Goal: Task Accomplishment & Management: Manage account settings

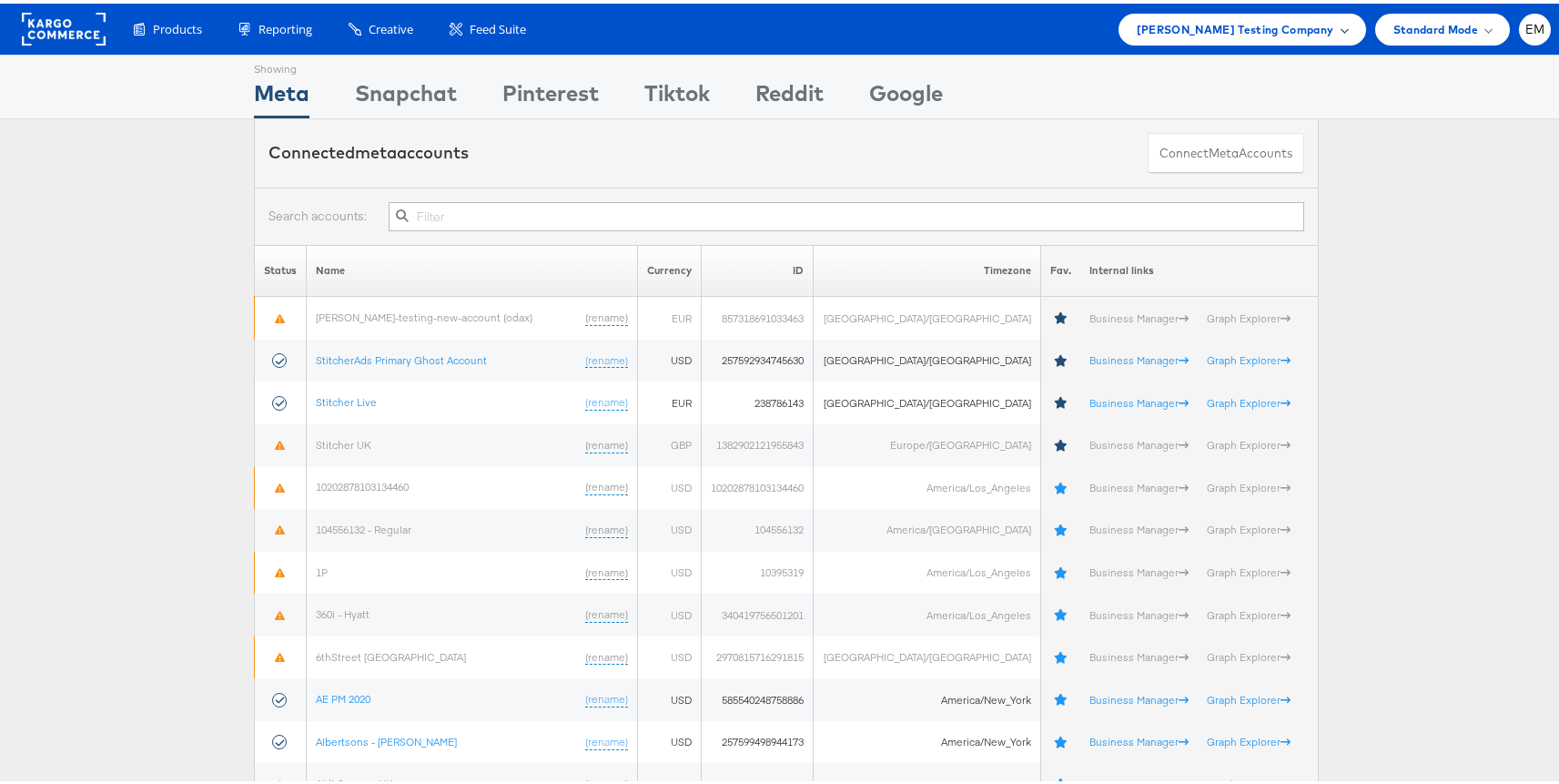
click at [1146, 26] on div "Colin Clarke Testing Company" at bounding box center [1243, 26] width 248 height 32
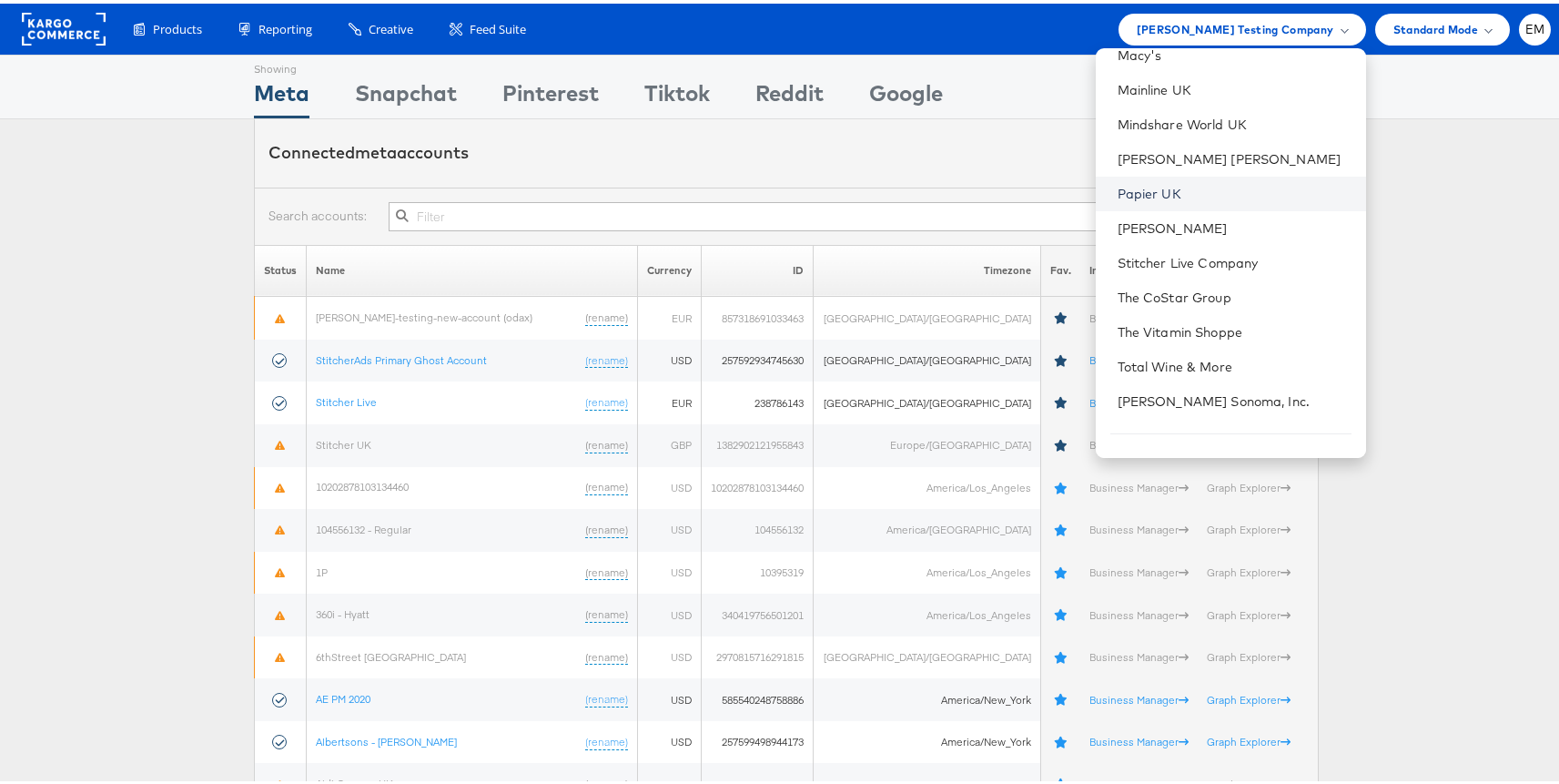
scroll to position [532, 0]
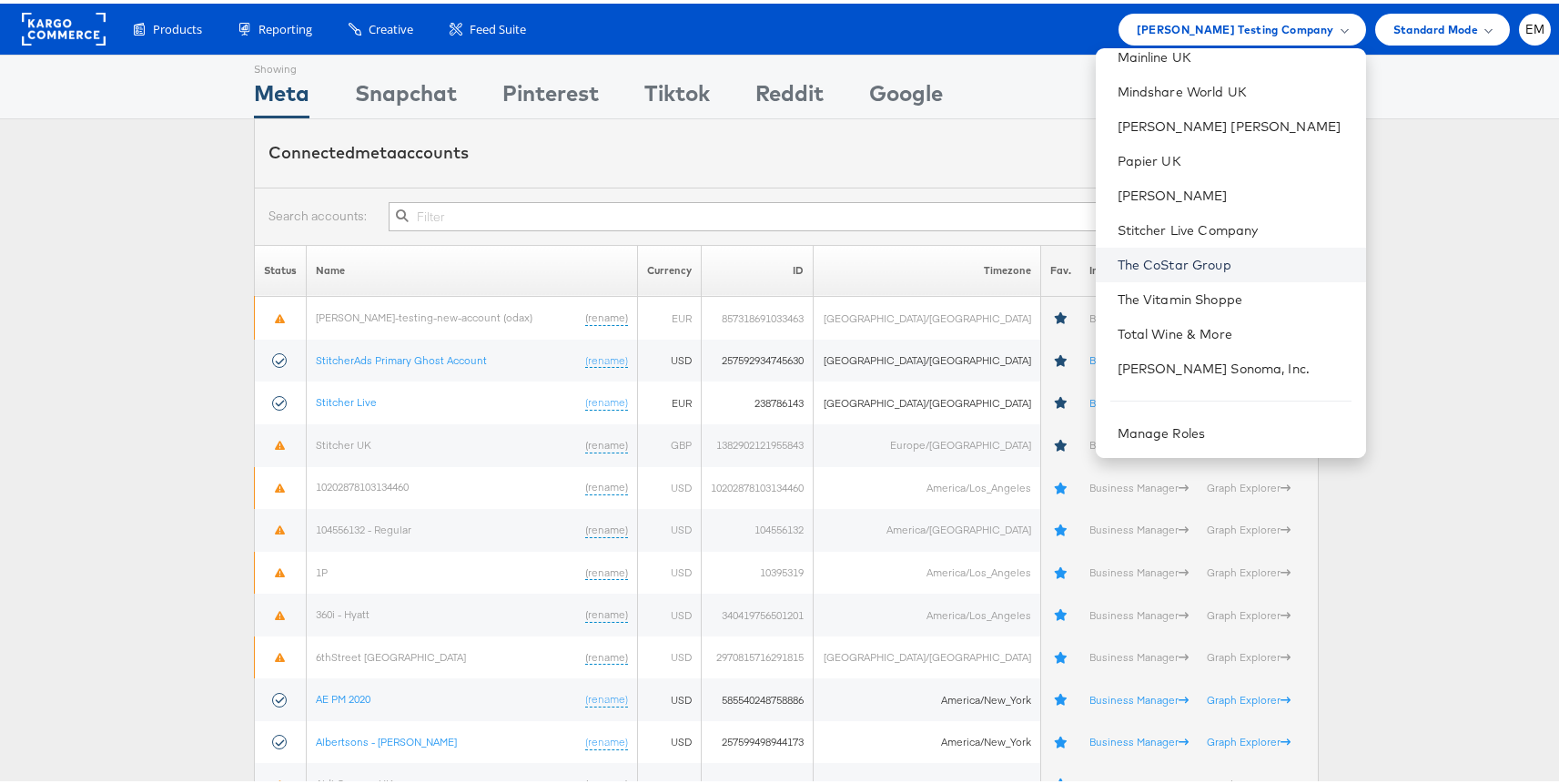
click at [1152, 254] on link "The CoStar Group" at bounding box center [1235, 261] width 234 height 19
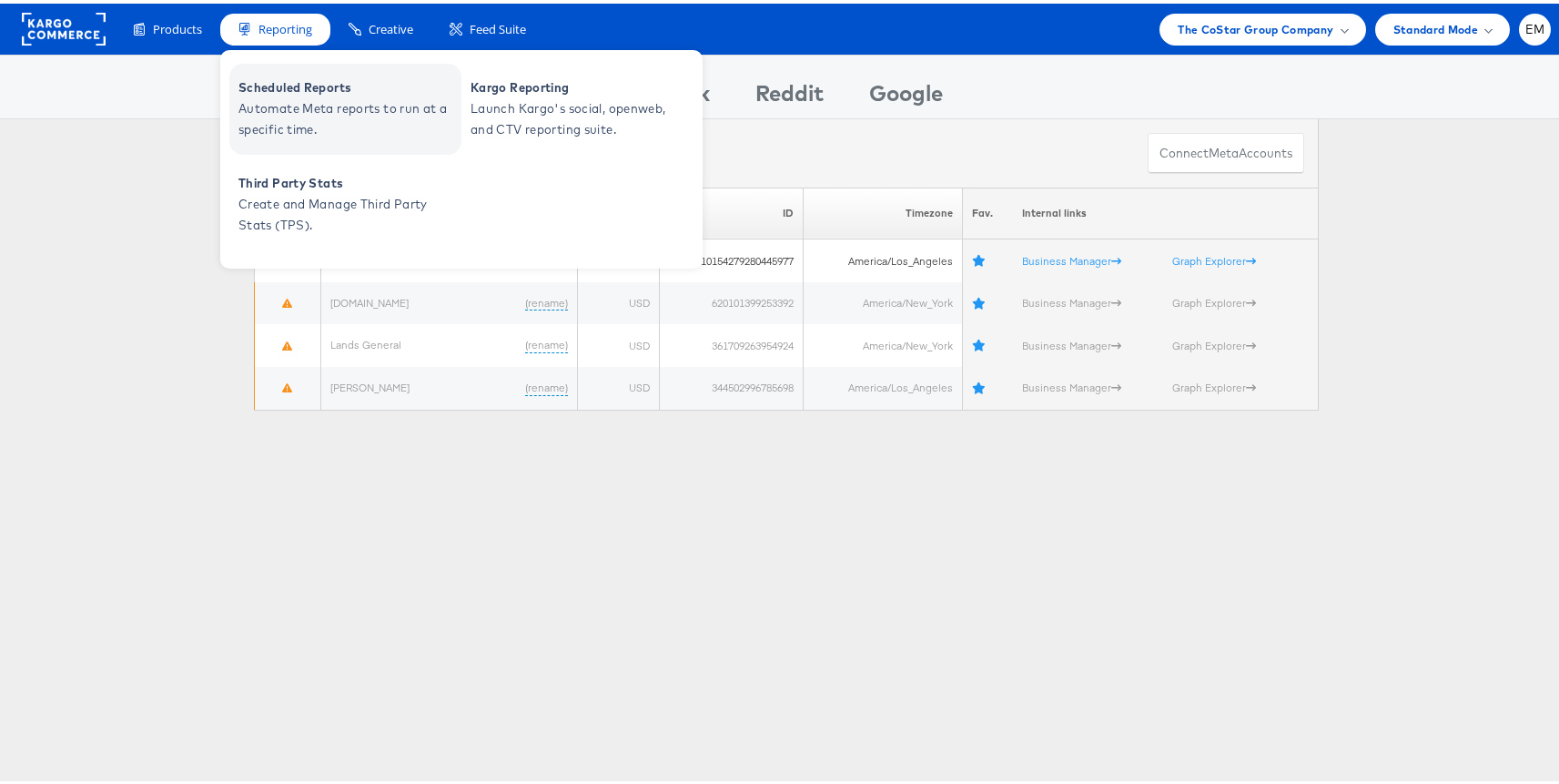
click at [315, 116] on span "Automate Meta reports to run at a specific time." at bounding box center [348, 116] width 218 height 42
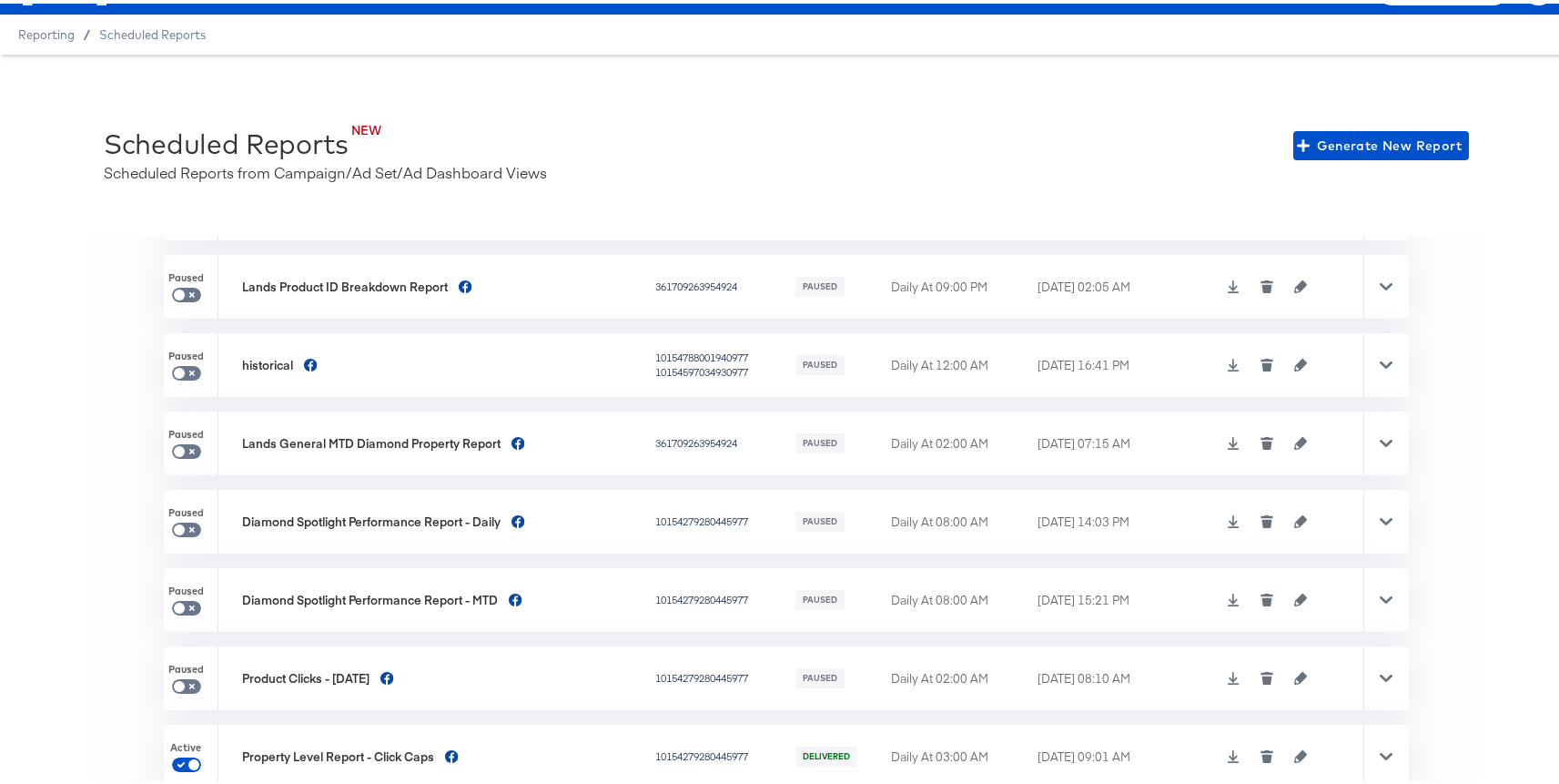
scroll to position [241, 0]
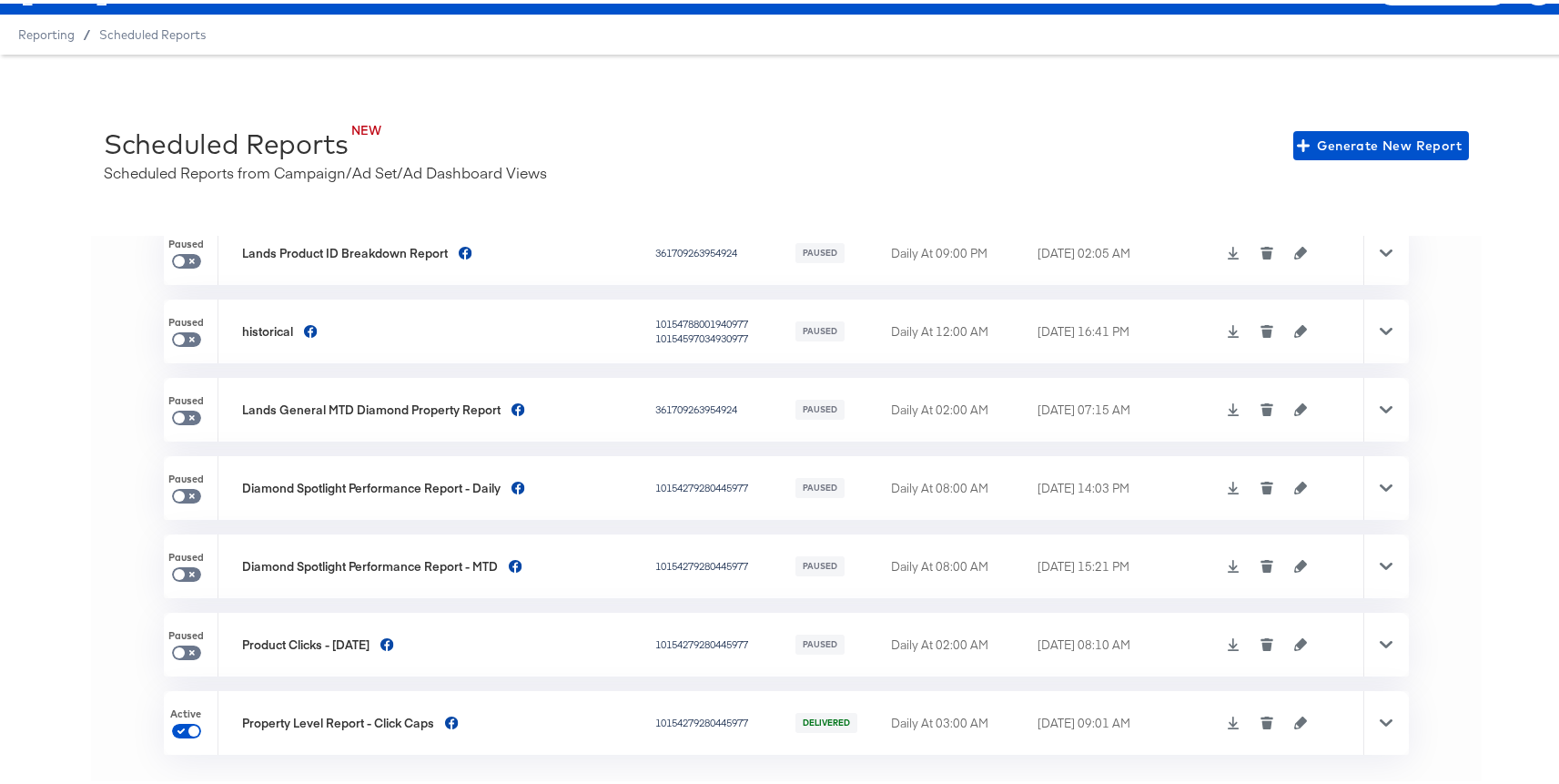
click at [1227, 717] on icon at bounding box center [1234, 719] width 13 height 13
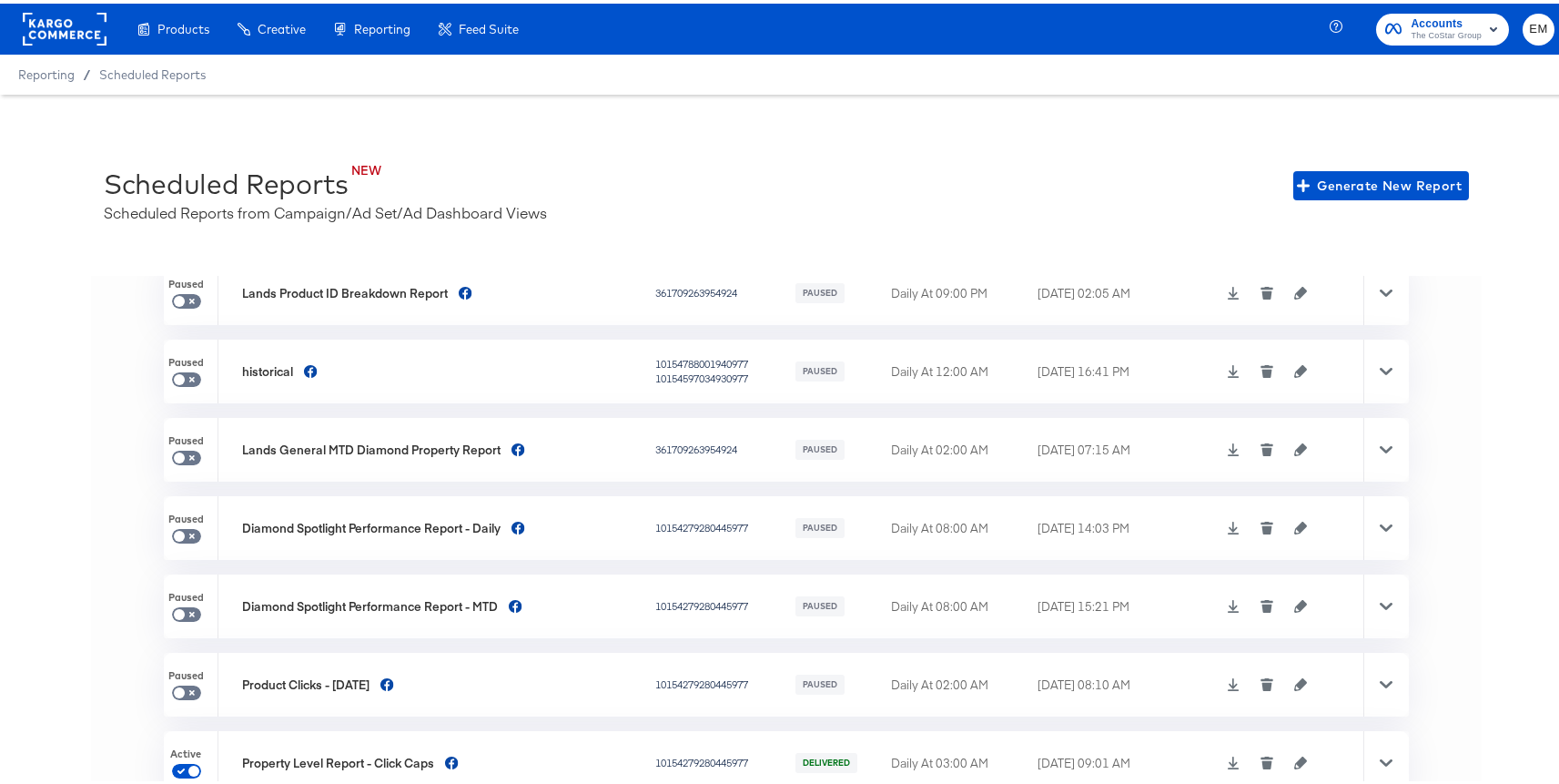
click at [73, 26] on rect at bounding box center [64, 25] width 84 height 33
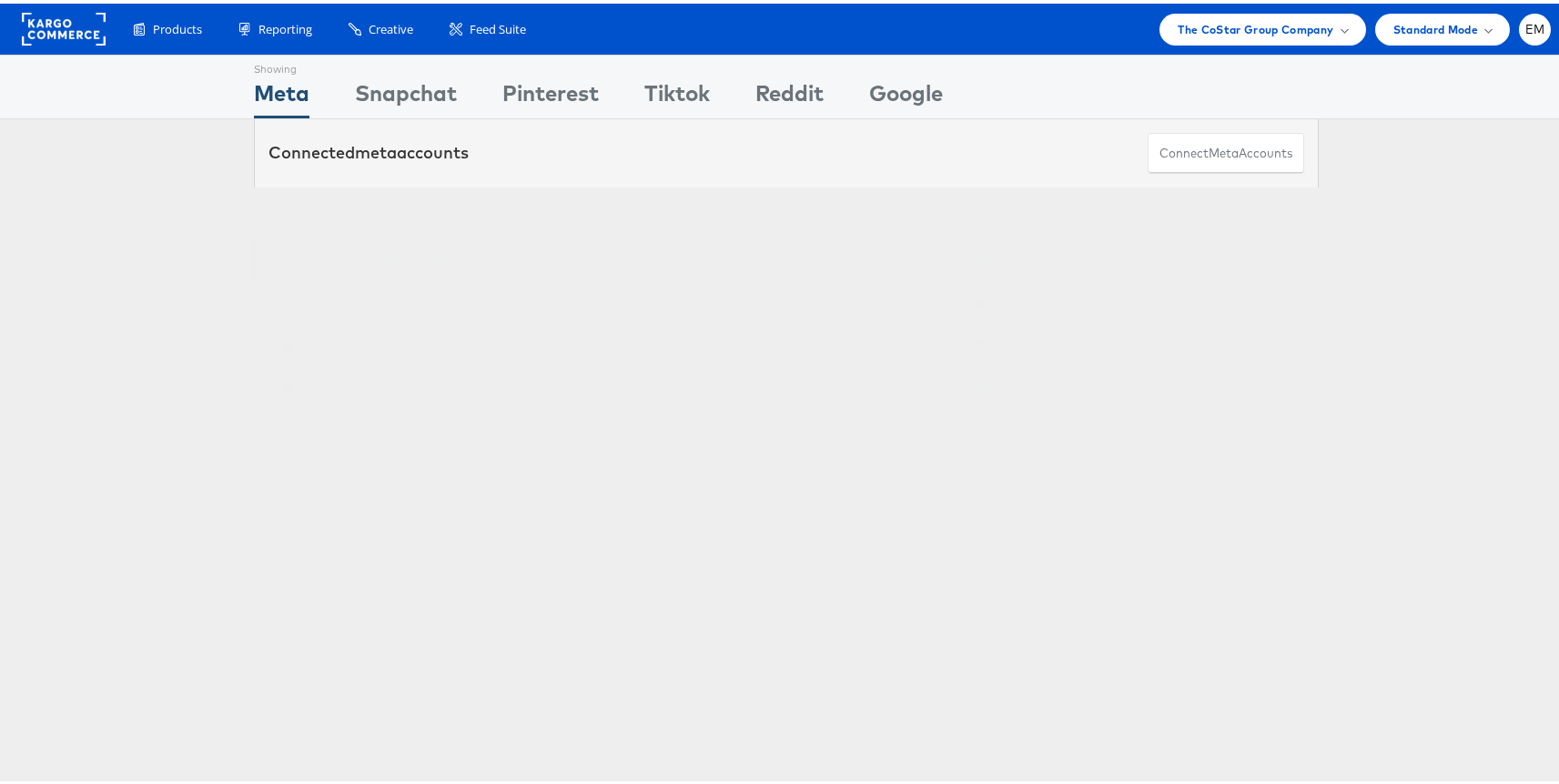
click at [432, 265] on td "Apartments.com Retargeting (rename)" at bounding box center [449, 257] width 256 height 43
click at [443, 249] on link "Apartments.com Retargeting" at bounding box center [399, 255] width 138 height 14
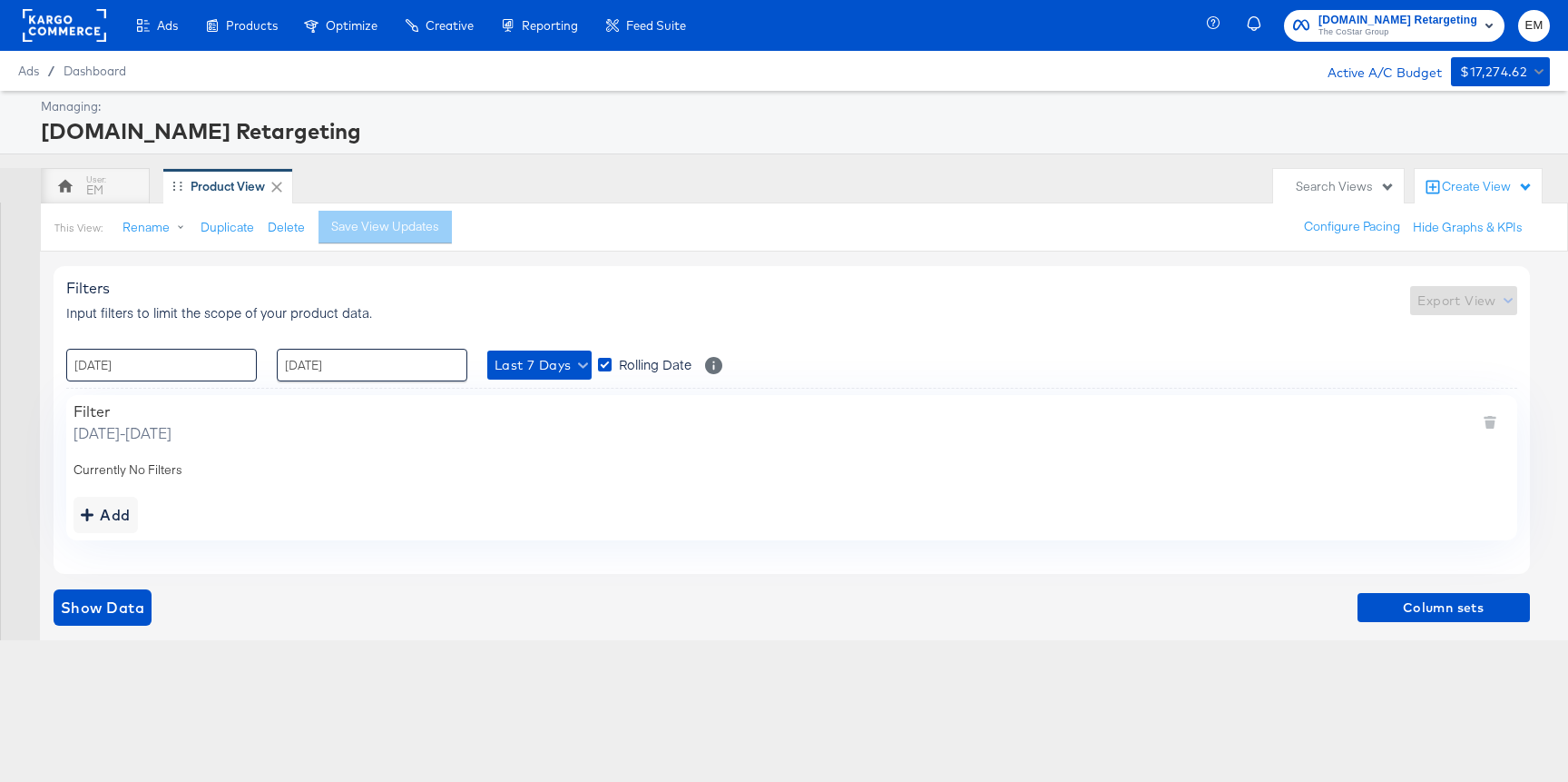
click at [228, 357] on input "19 / September / 2025" at bounding box center [161, 364] width 191 height 33
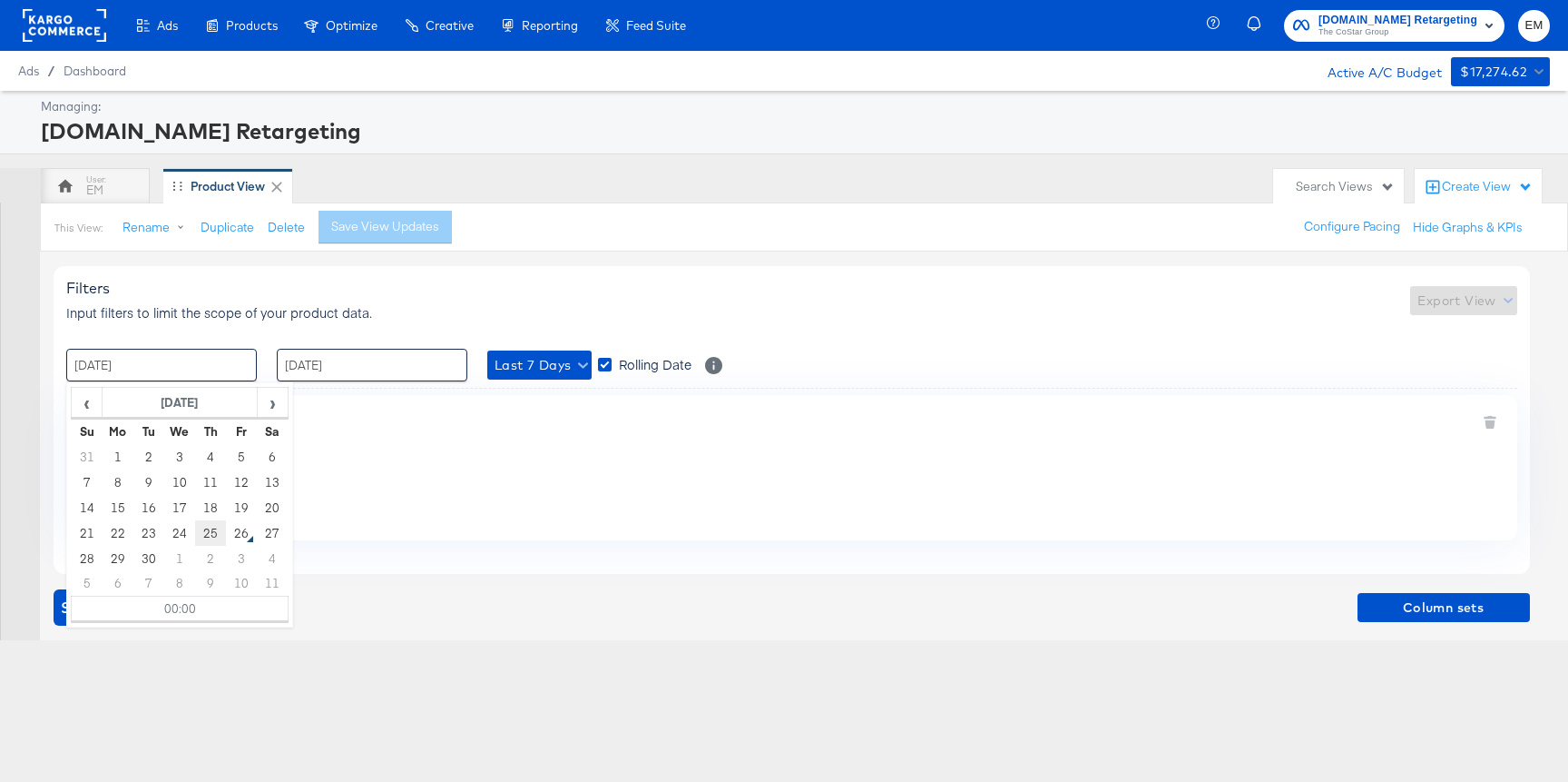
click at [209, 528] on td "25" at bounding box center [210, 532] width 31 height 25
type input "25 / September / 2025 00:00"
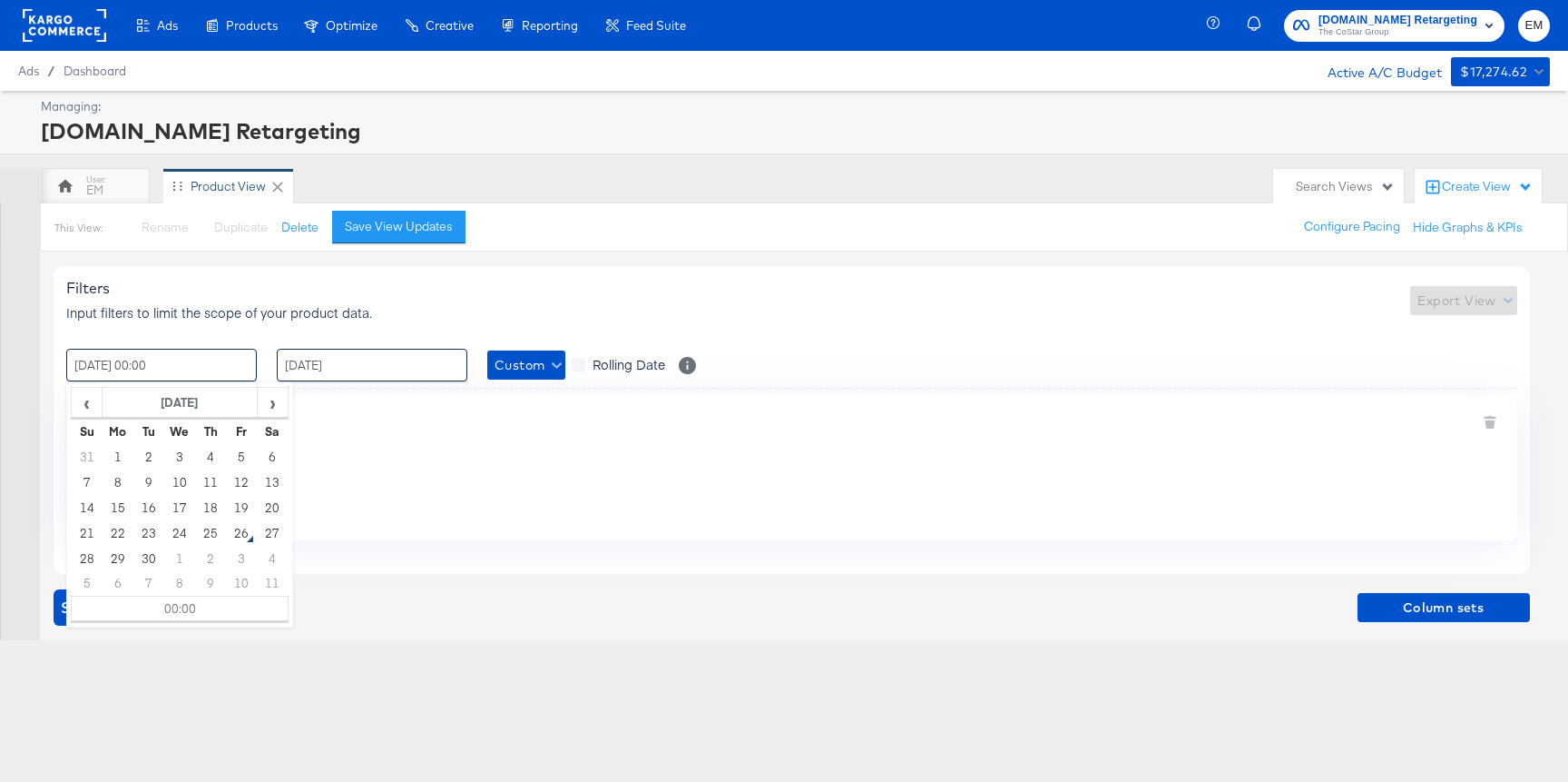
click at [543, 308] on div "Filters Input filters to limit the scope of your product data. Export View" at bounding box center [791, 300] width 1451 height 43
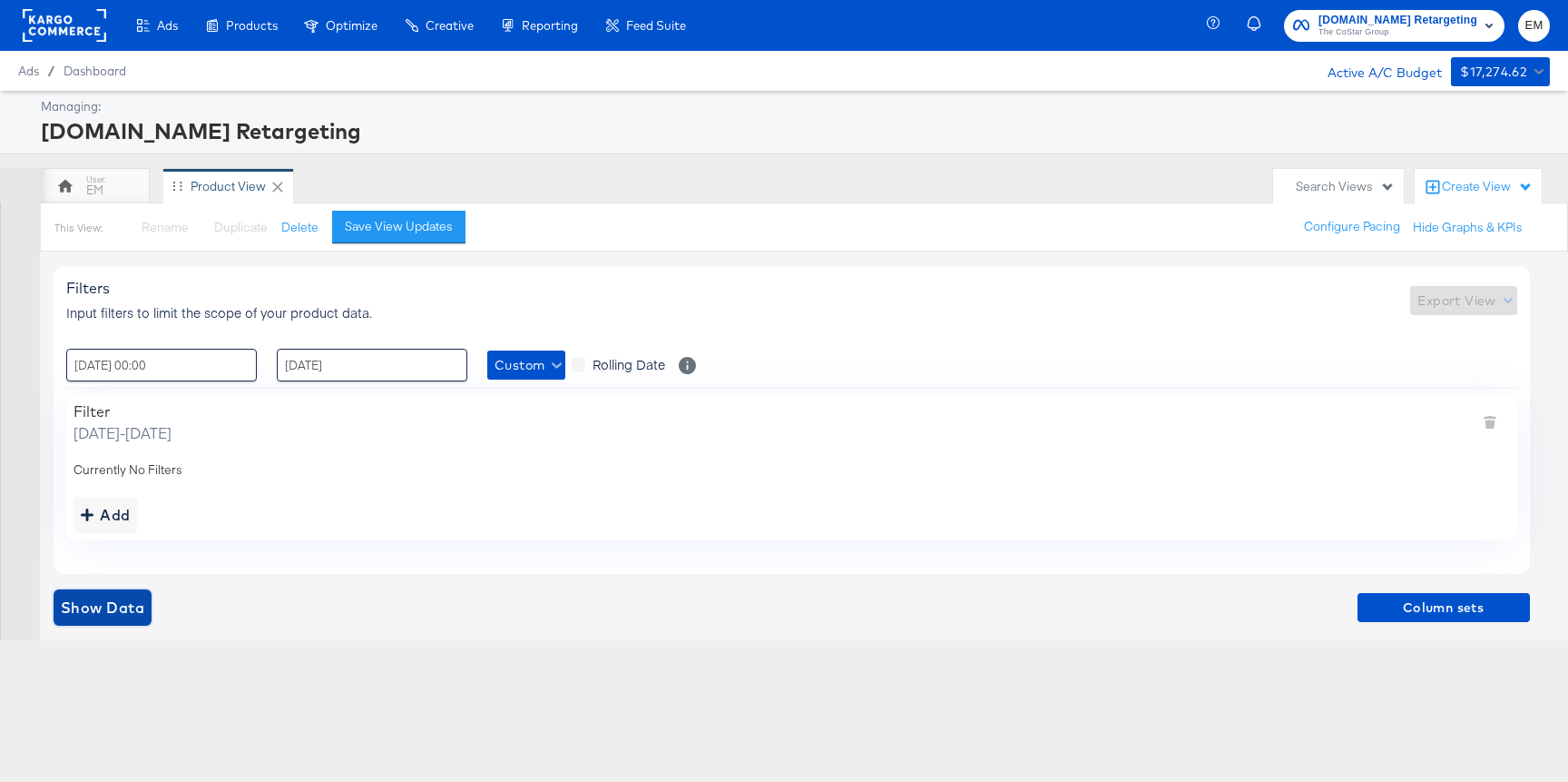
click at [96, 606] on span "Show Data" at bounding box center [102, 606] width 84 height 25
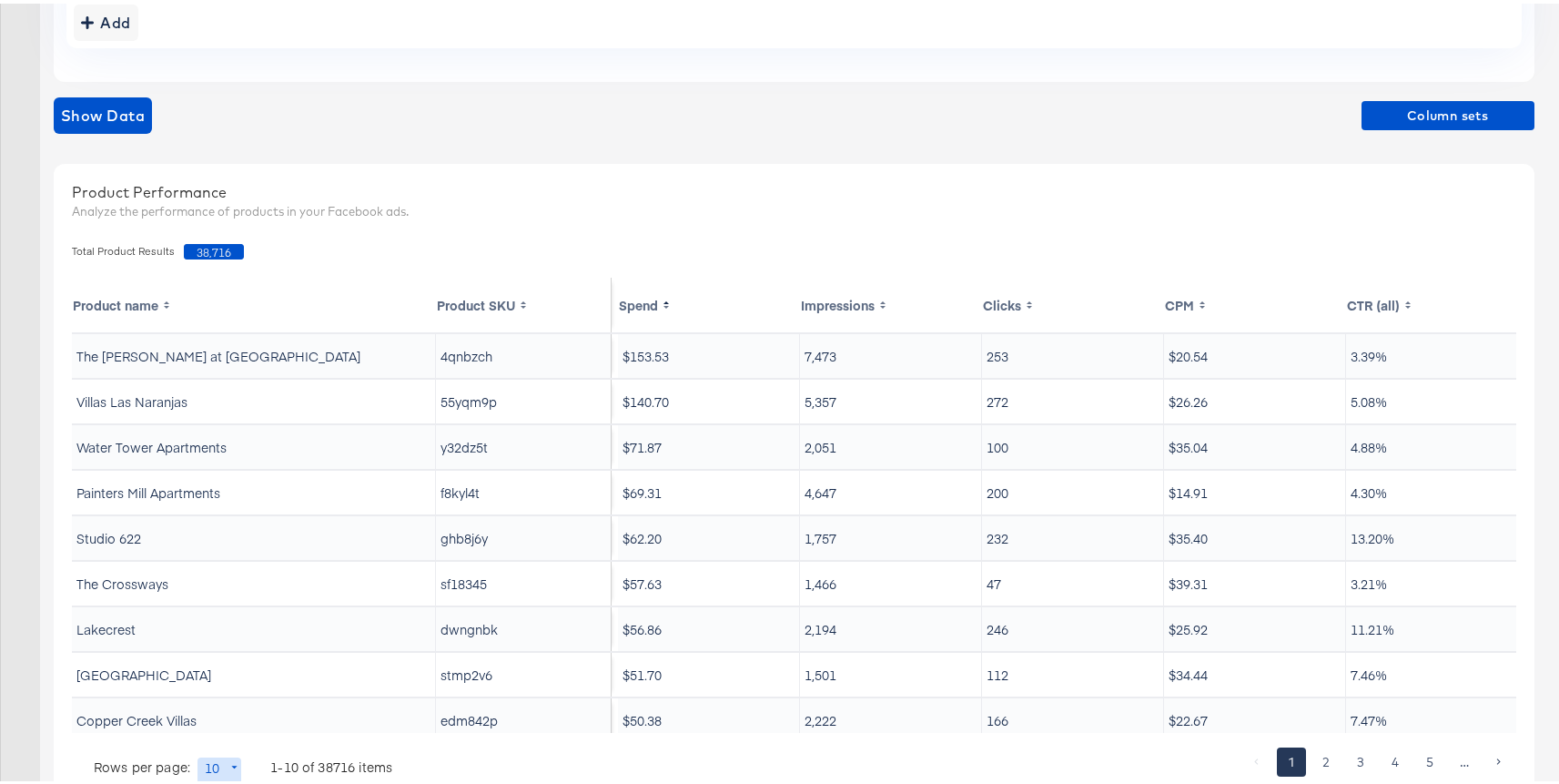
scroll to position [463, 0]
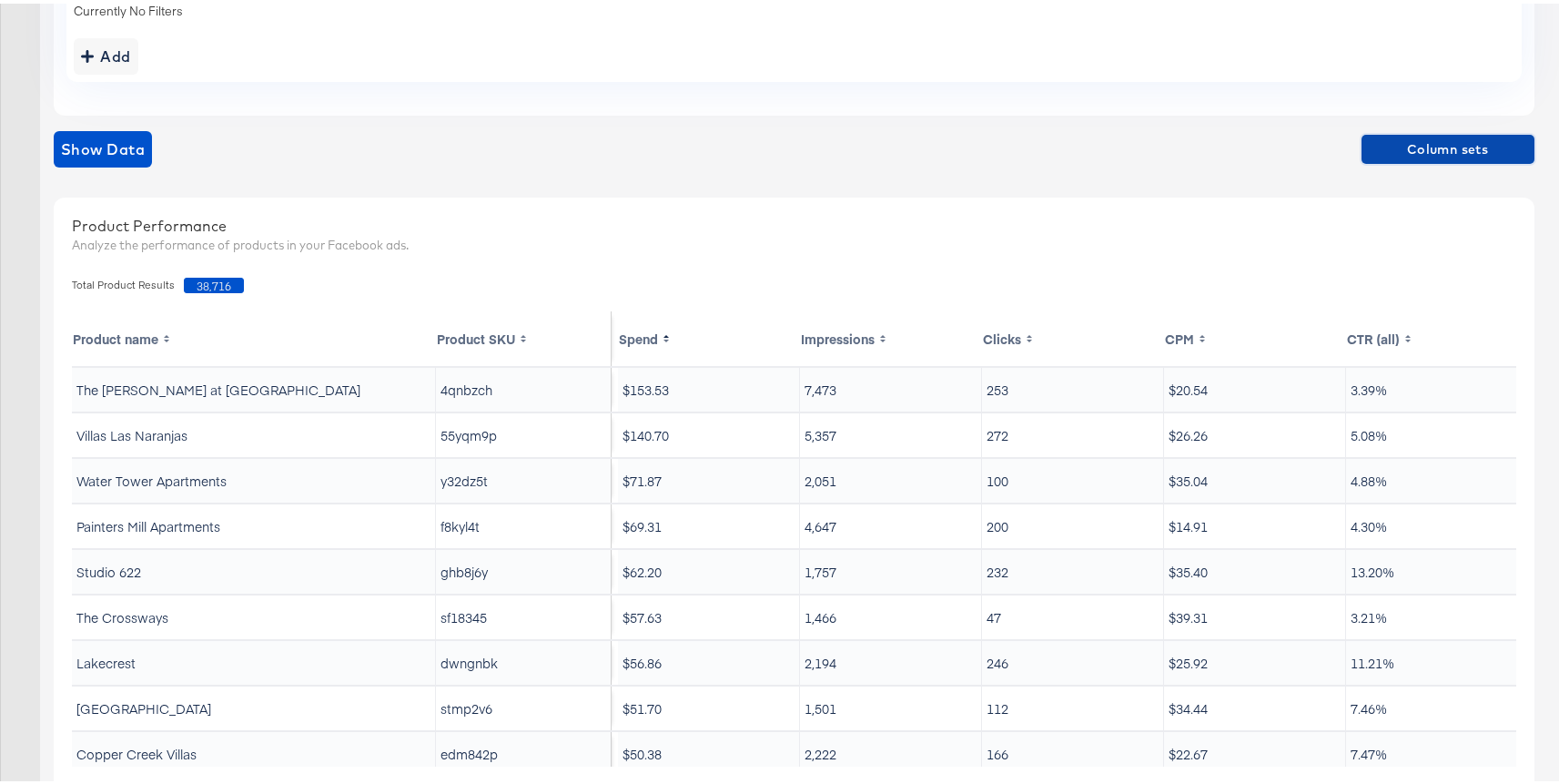
click at [1428, 148] on span "Column sets" at bounding box center [1448, 145] width 159 height 22
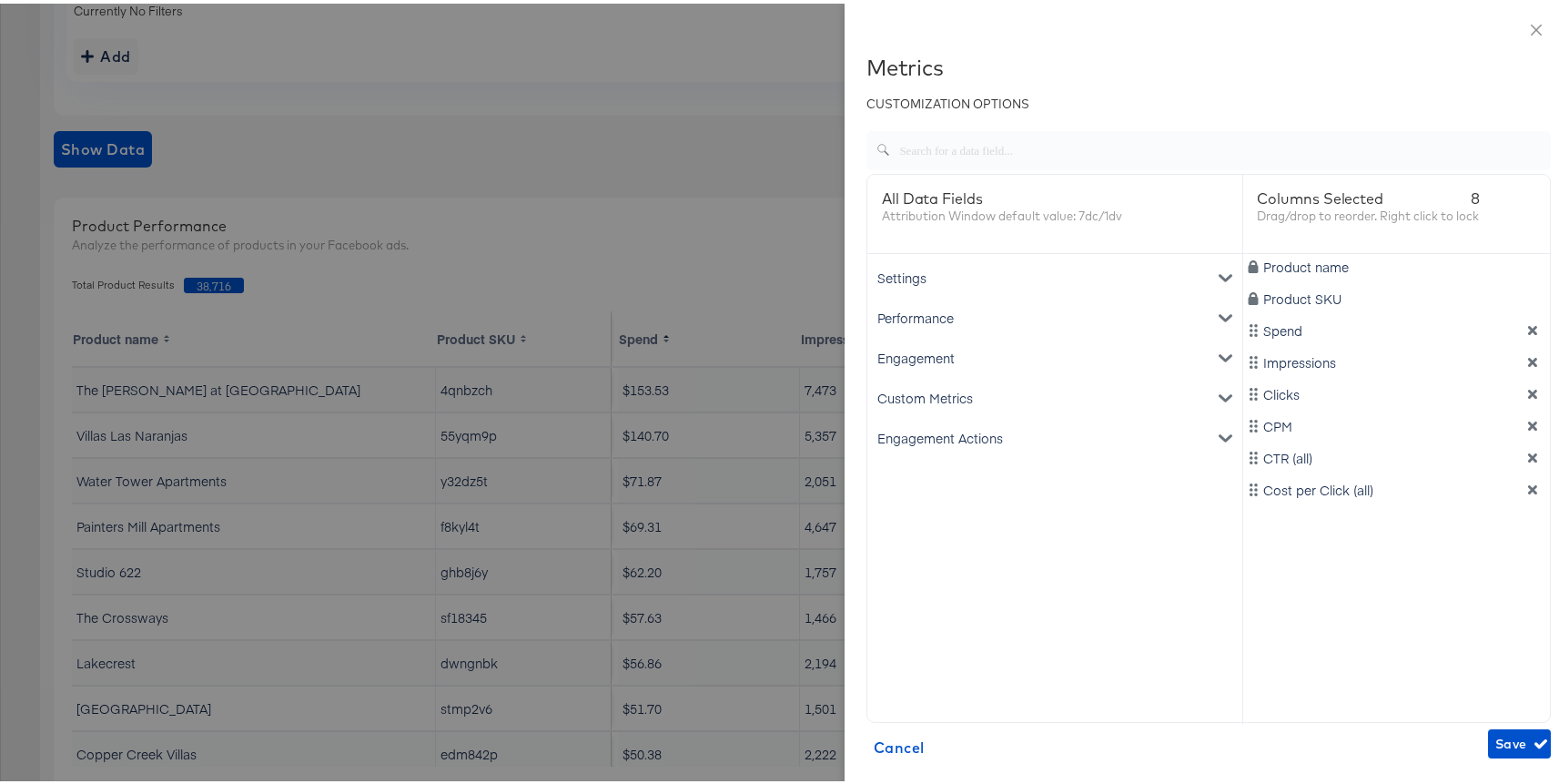
click at [1526, 489] on icon "dimension-list" at bounding box center [1533, 486] width 13 height 13
click at [1526, 460] on icon "dimension-list" at bounding box center [1533, 454] width 13 height 13
click at [1528, 420] on icon "dimension-list" at bounding box center [1533, 422] width 9 height 9
click at [1506, 402] on div "Product name Product SKU Spend Impressions Clicks" at bounding box center [1398, 485] width 308 height 471
click at [1528, 392] on icon "dimension-list" at bounding box center [1533, 391] width 9 height 9
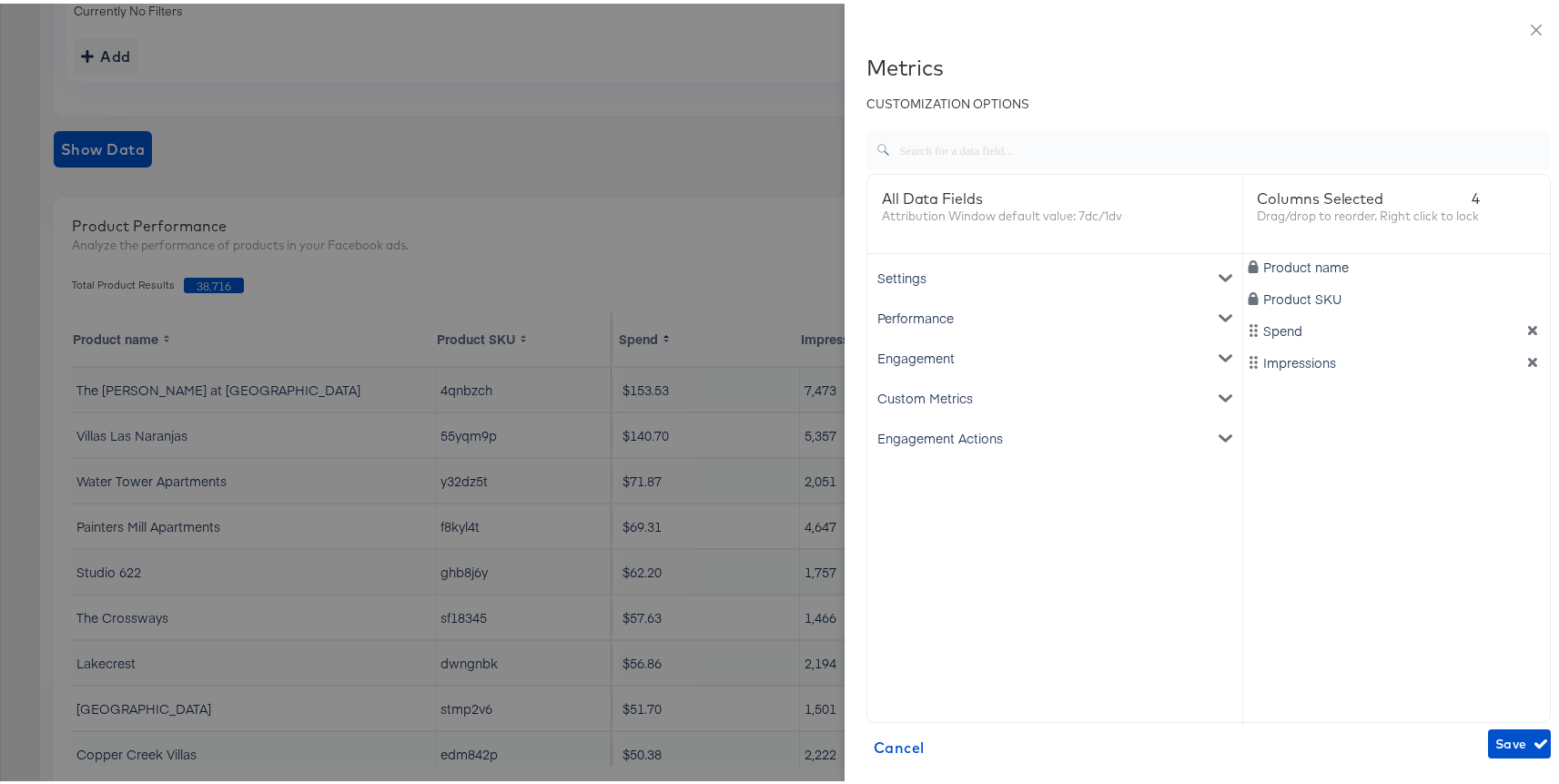
click at [1526, 354] on icon "dimension-list" at bounding box center [1533, 359] width 13 height 13
click at [918, 441] on div "Engagement Actions" at bounding box center [1055, 433] width 367 height 40
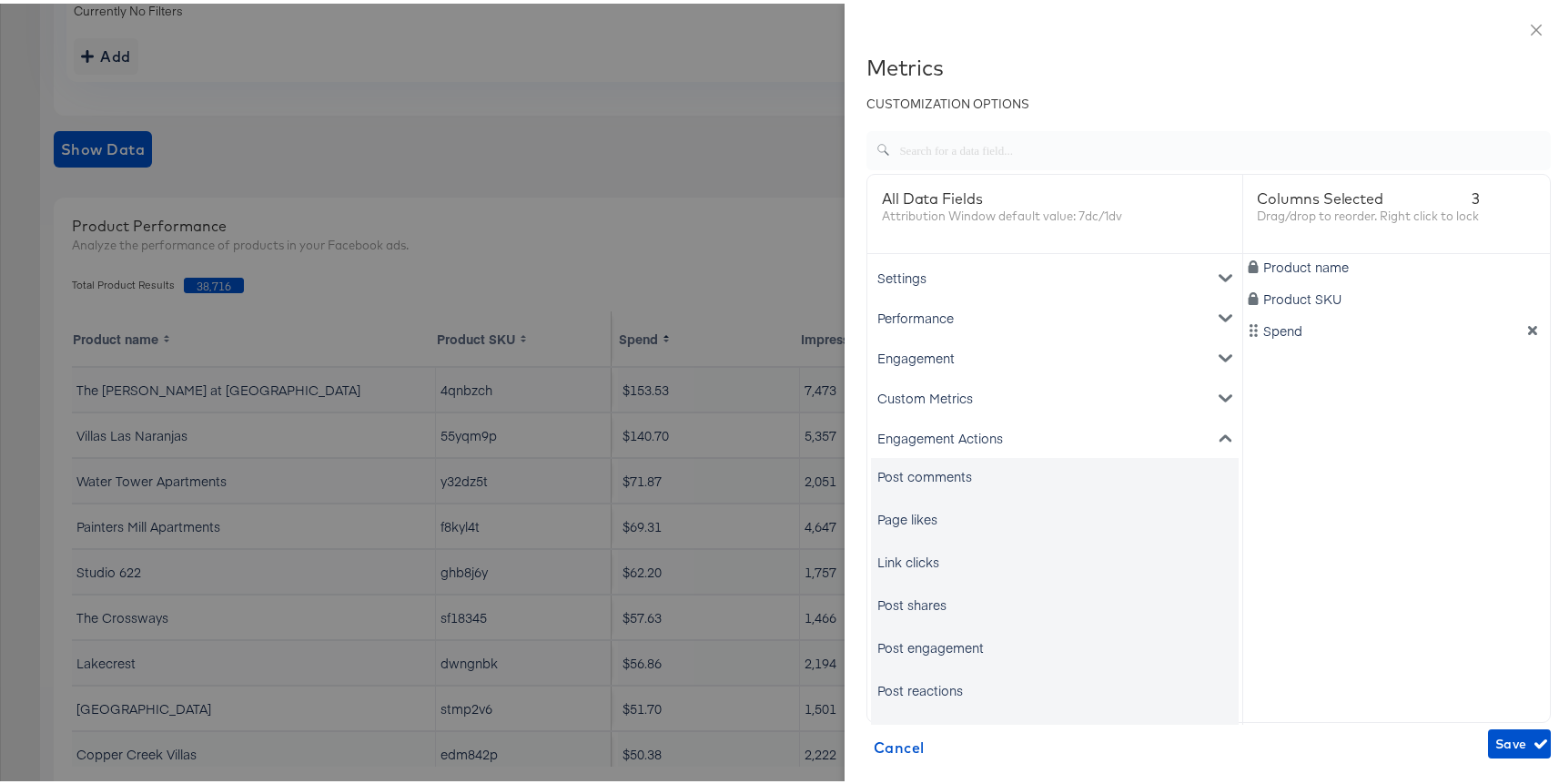
click at [910, 562] on div "Link clicks" at bounding box center [908, 558] width 62 height 19
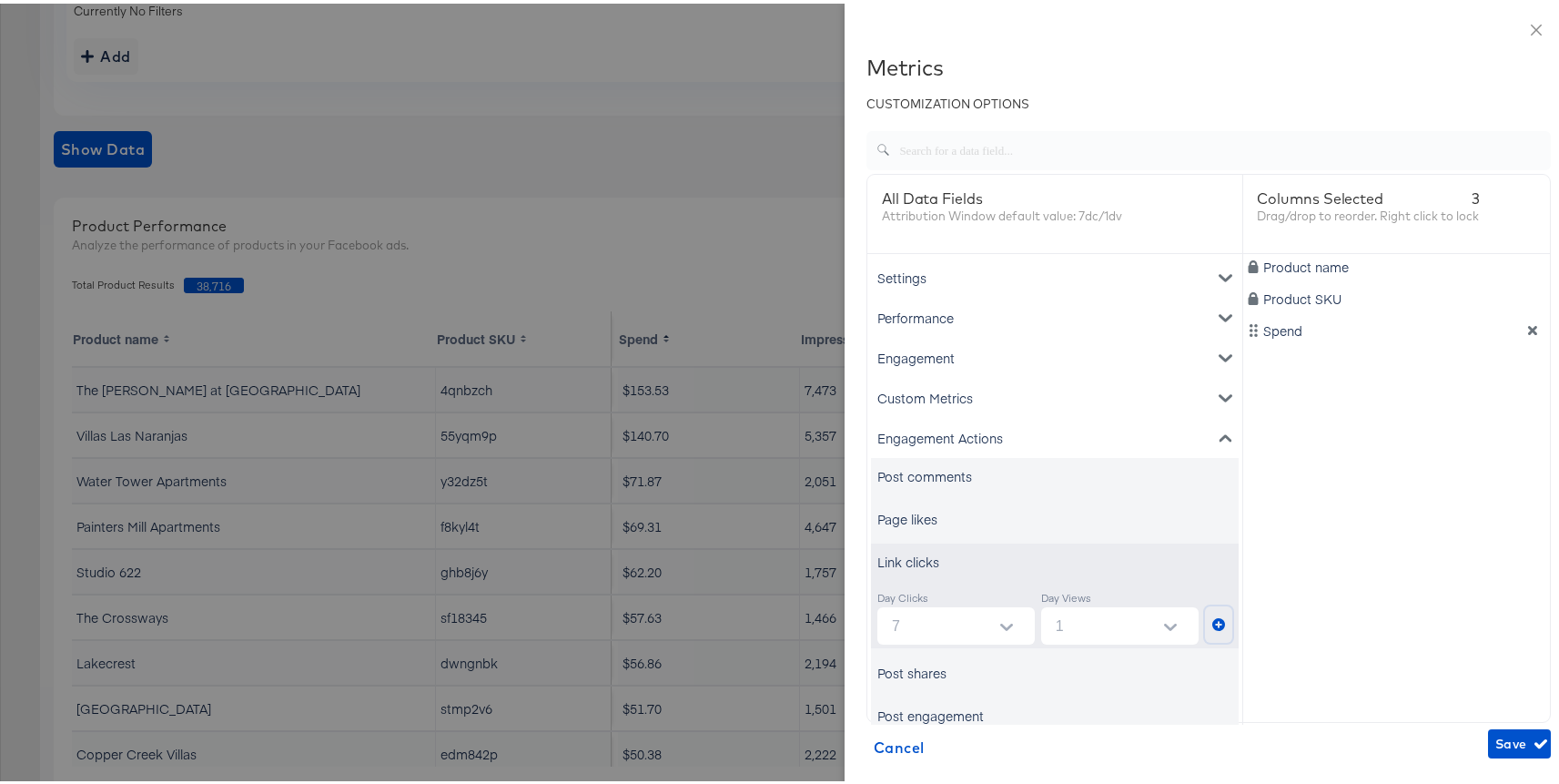
click at [1206, 621] on button "metrics-list" at bounding box center [1219, 620] width 27 height 36
click at [1496, 741] on span "Save" at bounding box center [1520, 740] width 48 height 22
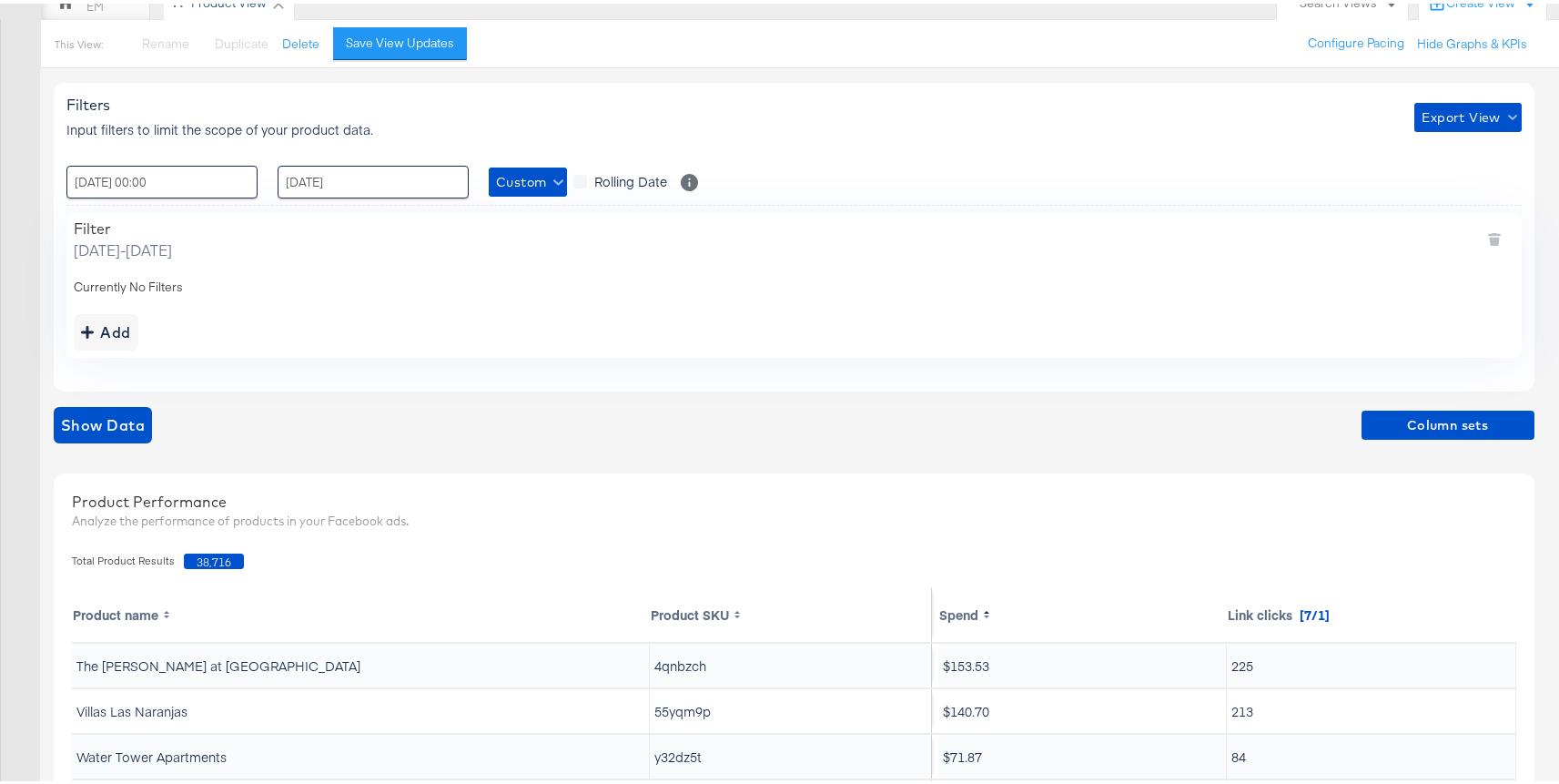
scroll to position [0, 0]
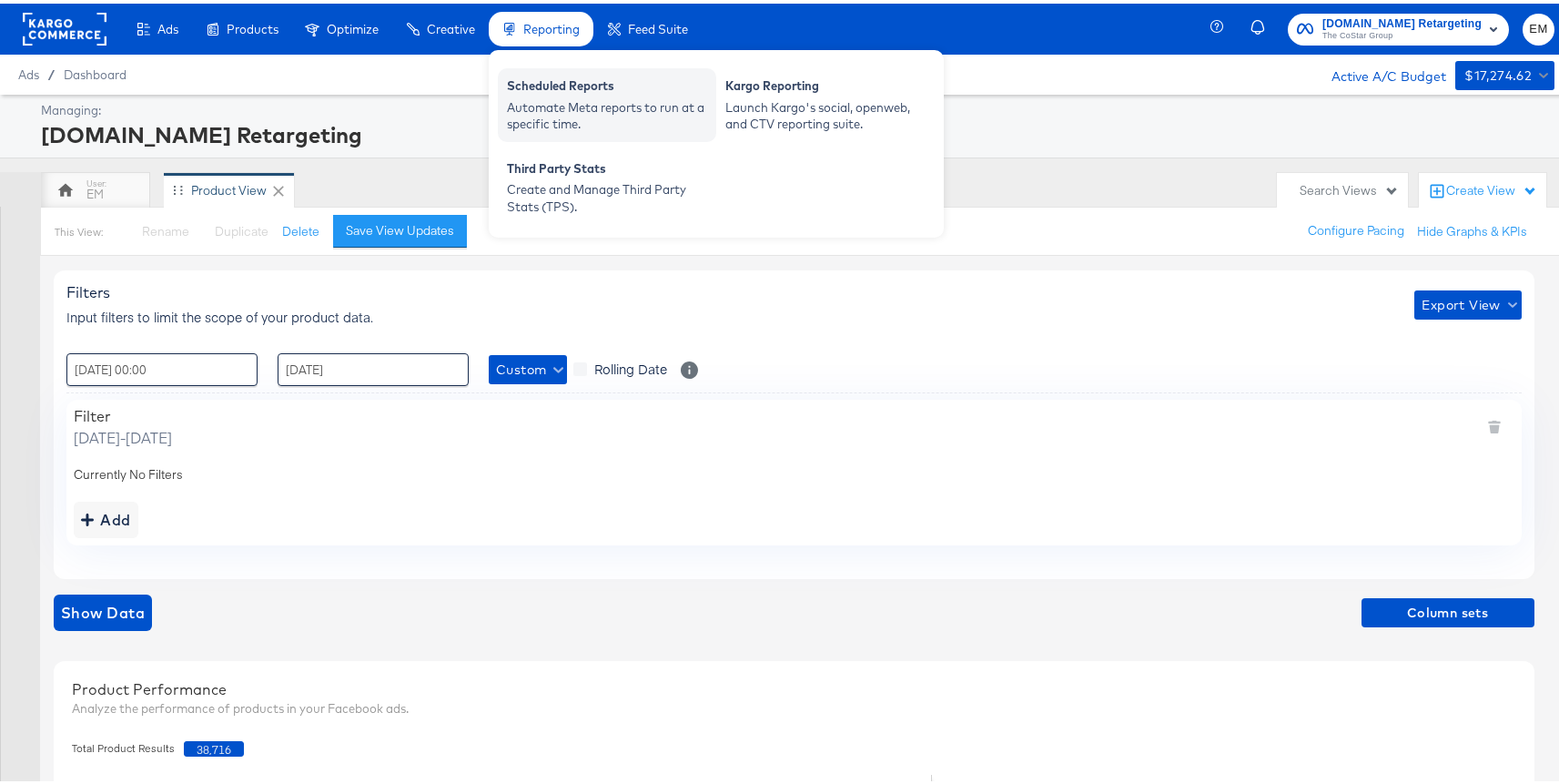
click at [550, 91] on div "Scheduled Reports" at bounding box center [607, 84] width 200 height 21
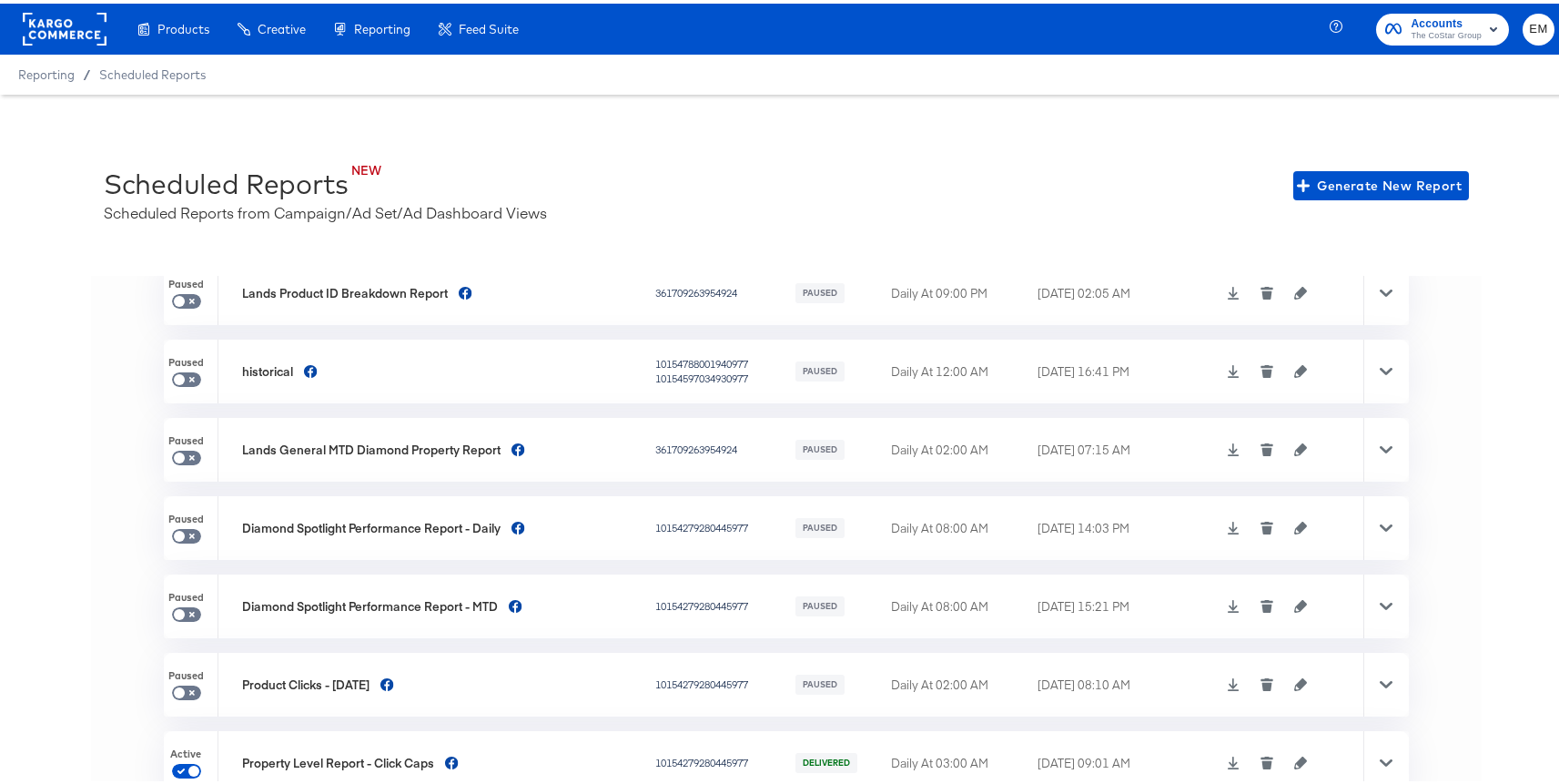
scroll to position [40, 0]
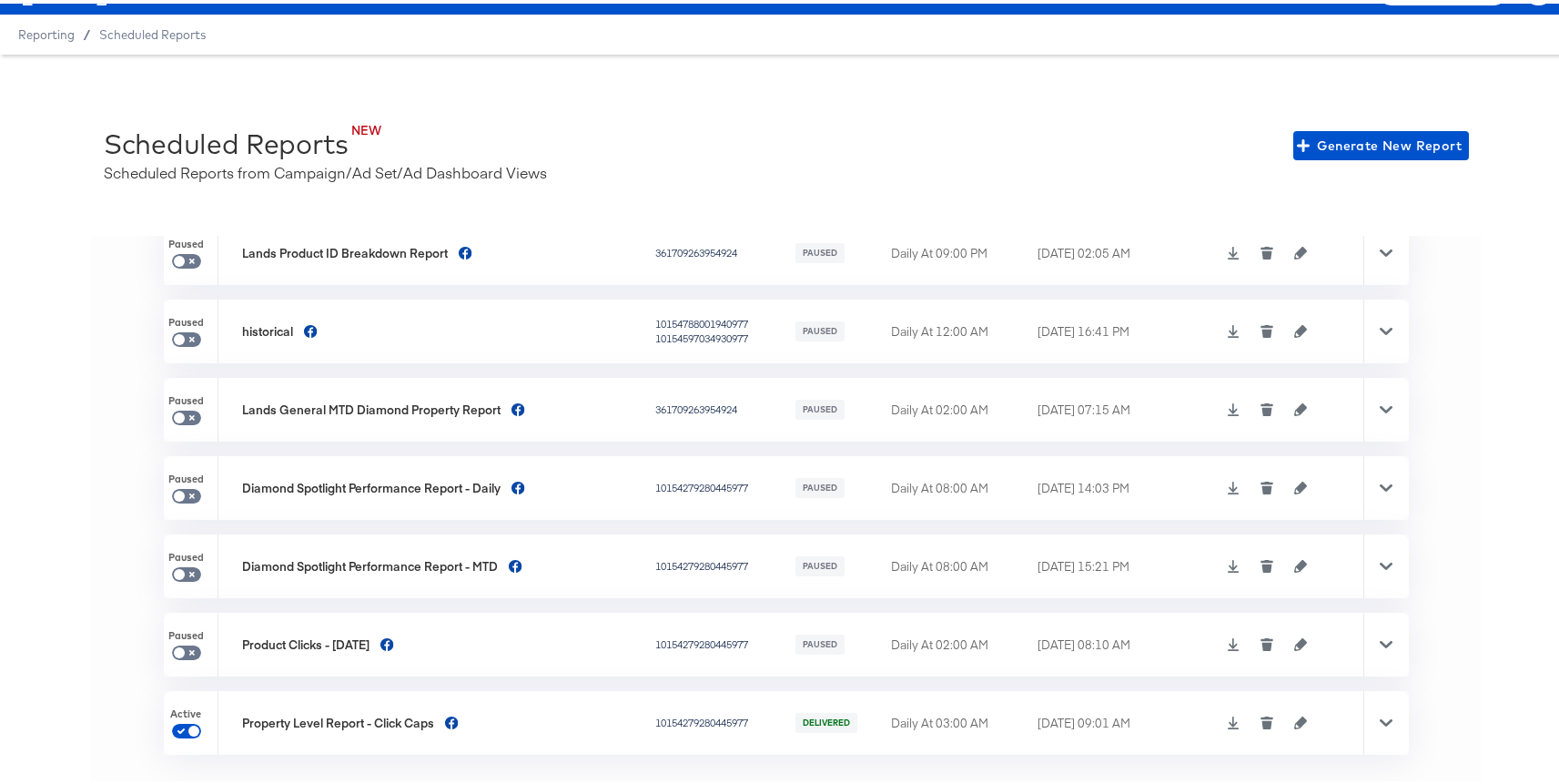
click at [1294, 712] on icon "button" at bounding box center [1301, 719] width 13 height 13
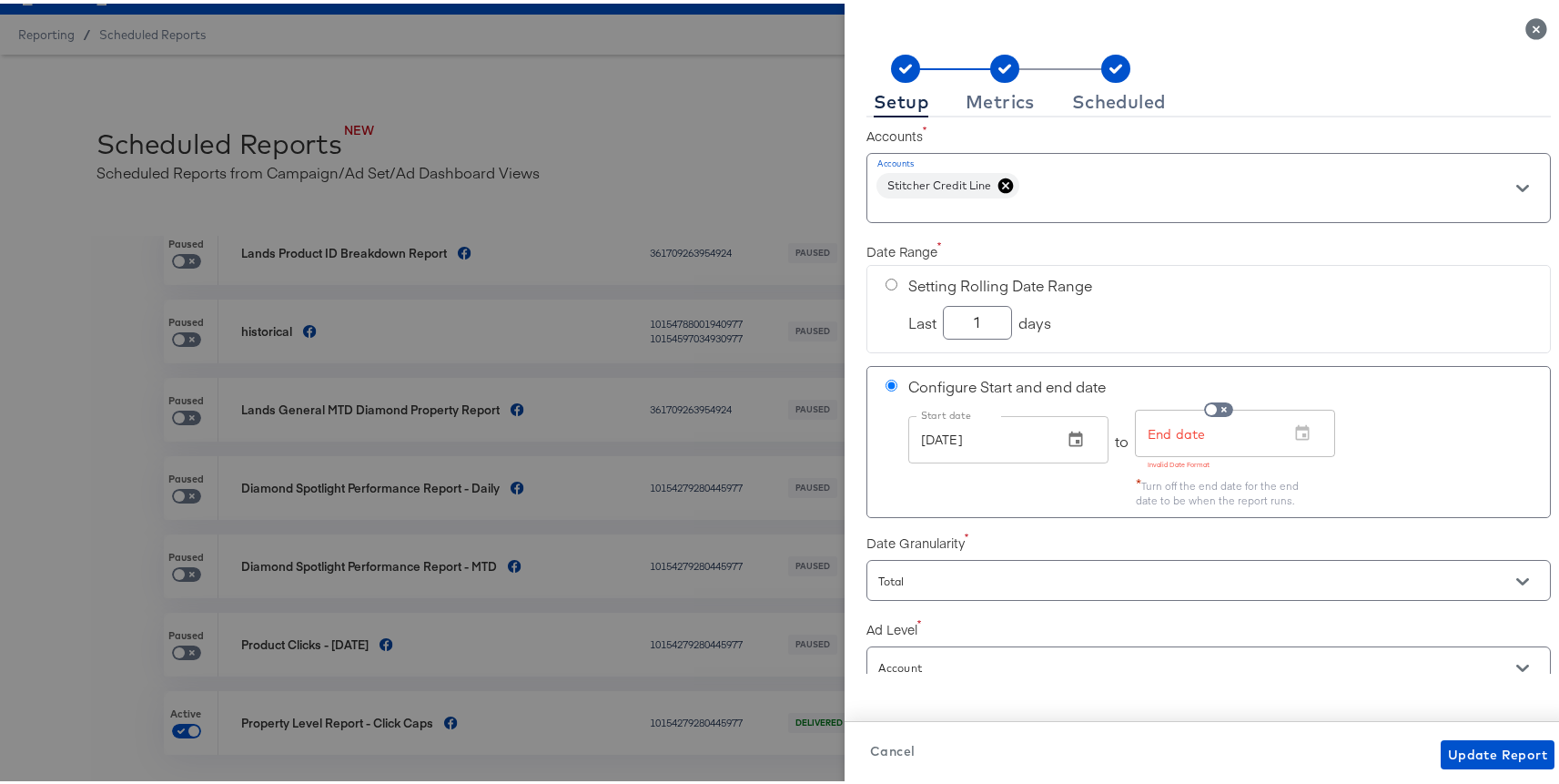
click at [870, 750] on span "Cancel" at bounding box center [892, 748] width 45 height 22
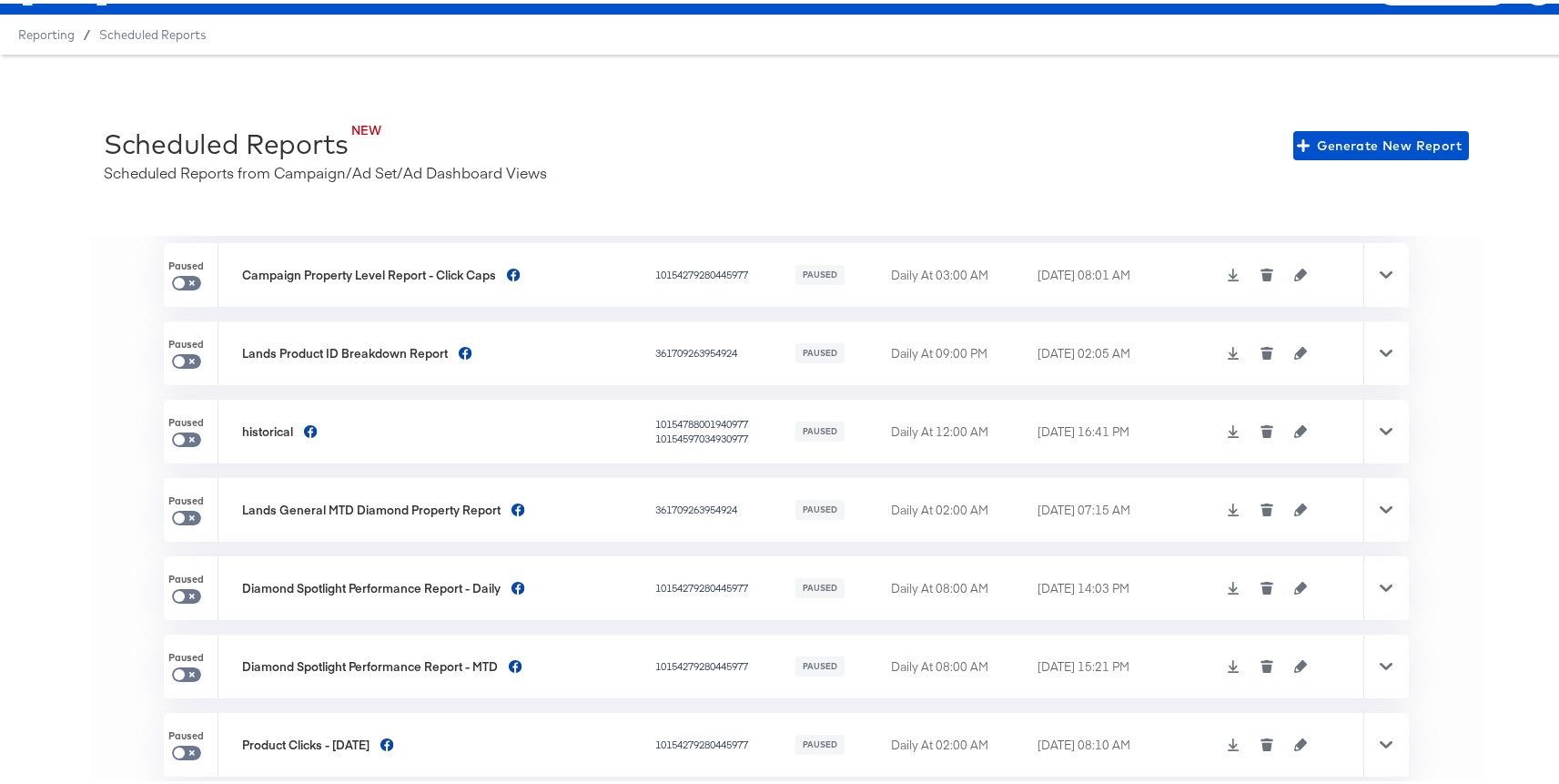
scroll to position [0, 0]
